Goal: Information Seeking & Learning: Check status

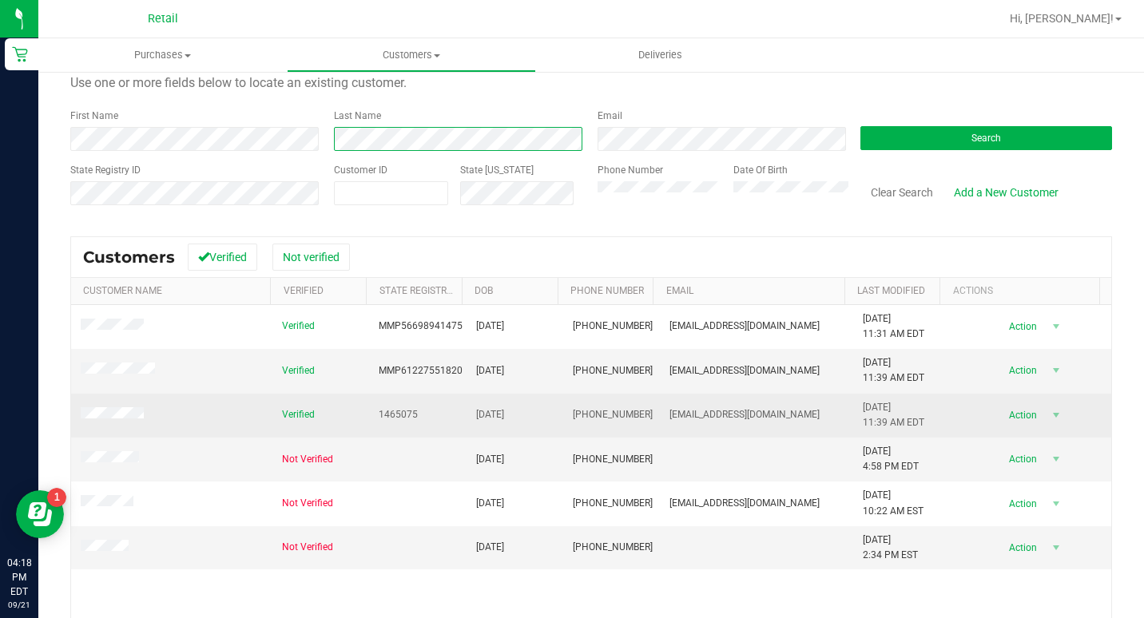
scroll to position [80, 0]
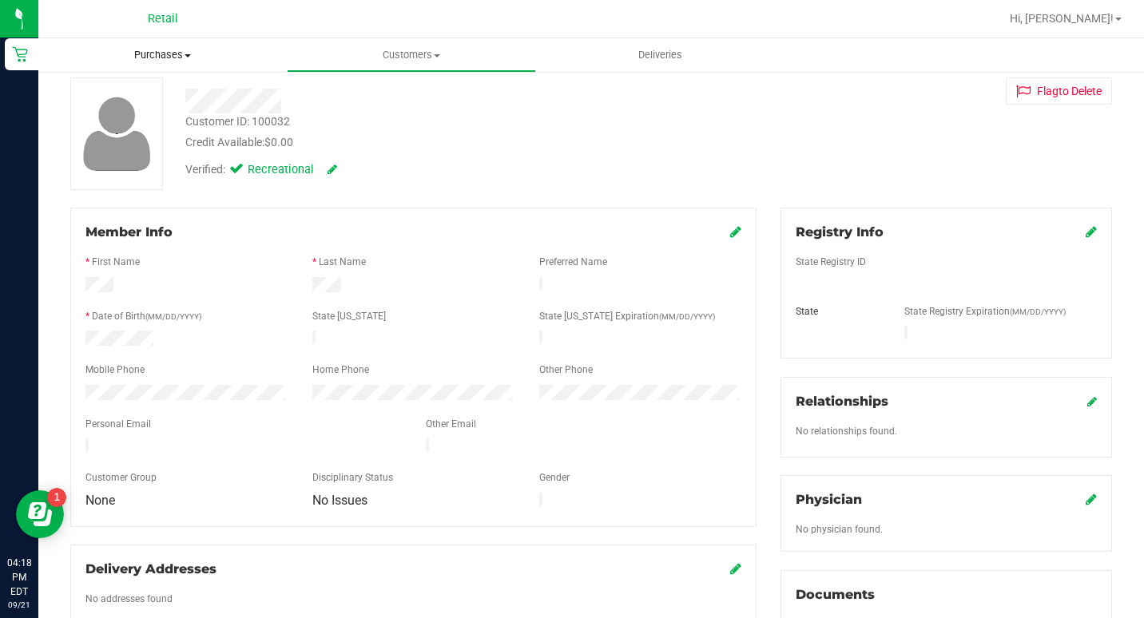
click at [174, 61] on span "Purchases" at bounding box center [162, 55] width 248 height 14
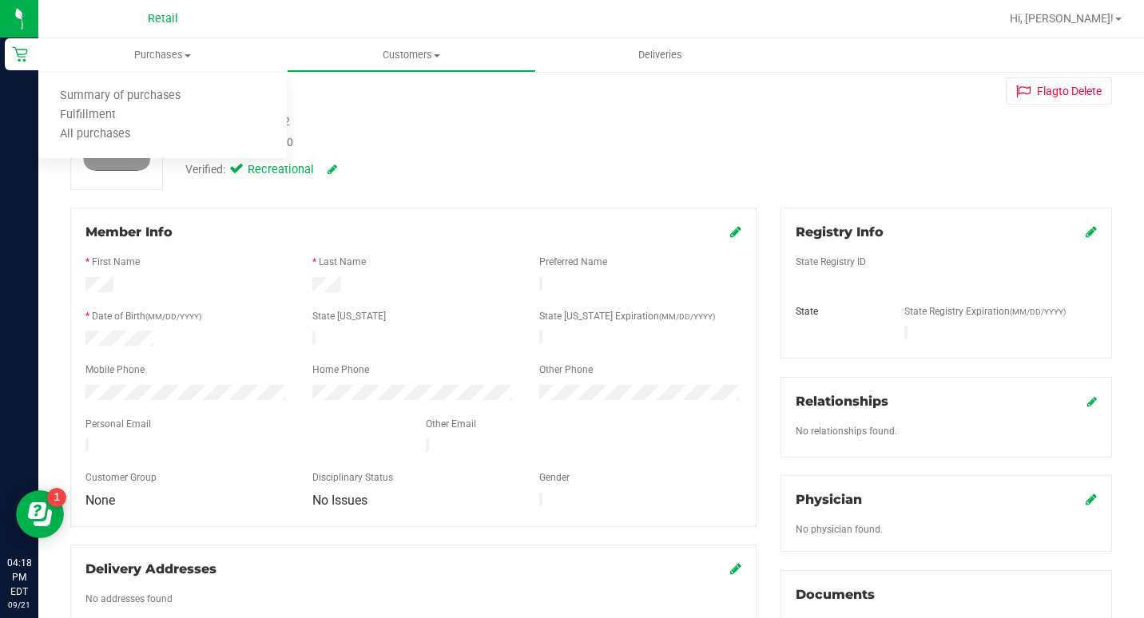
click at [488, 118] on div "Customer ID: 100032 Credit Available: $0.00" at bounding box center [439, 132] width 533 height 38
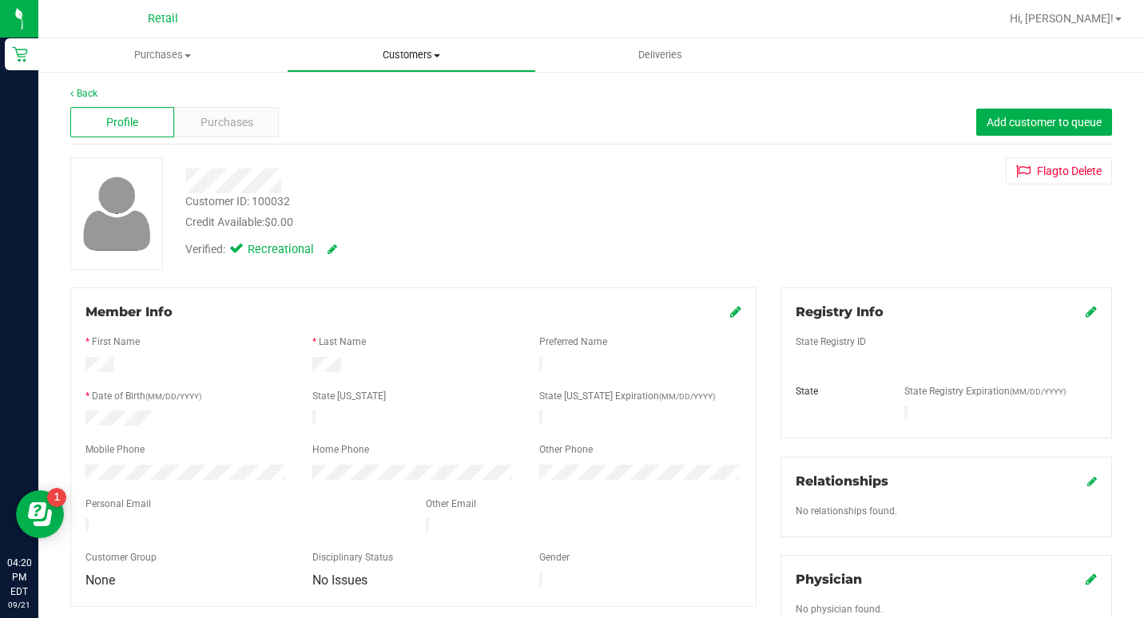
click at [380, 58] on span "Customers" at bounding box center [411, 55] width 247 height 14
click at [383, 94] on span "All customers" at bounding box center [344, 96] width 115 height 14
click at [210, 122] on span "Purchases" at bounding box center [227, 122] width 53 height 17
